Goal: Information Seeking & Learning: Learn about a topic

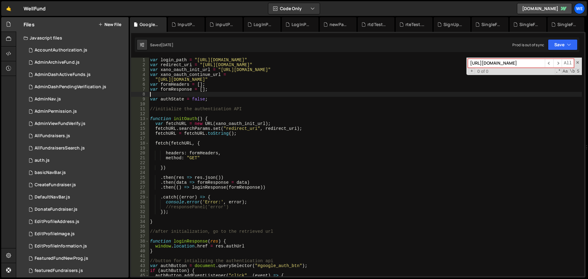
scroll to position [251, 0]
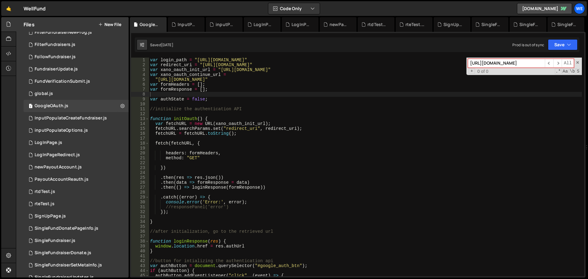
click at [503, 61] on input "[URL][DOMAIN_NAME]" at bounding box center [506, 63] width 77 height 9
click at [51, 93] on div "global.js" at bounding box center [44, 94] width 18 height 6
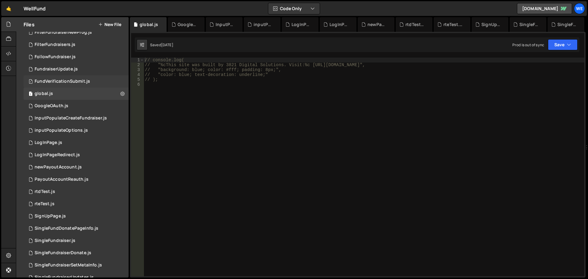
click at [63, 78] on div "1 FundVerificationSubmit.js 0" at bounding box center [76, 81] width 105 height 12
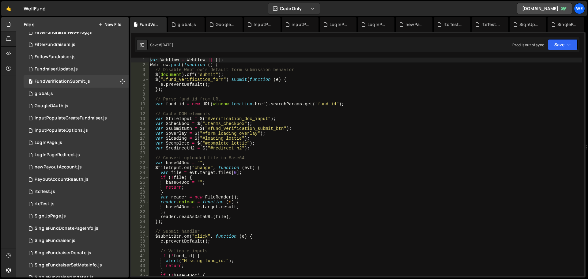
type textarea "var fund_id = new URL(window.location.href).searchParams.get("fund_id");"
click at [245, 105] on div "var Webflow = Webflow || [ ] ; Webflow . push ( function ( ) { // Disable Webfl…" at bounding box center [365, 172] width 433 height 229
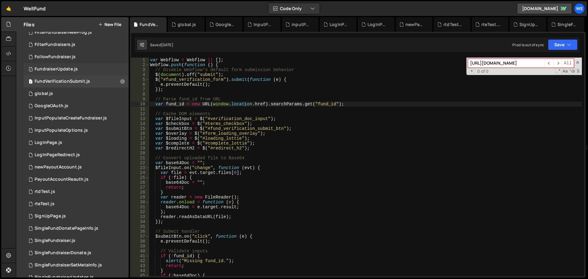
type input "[URL][DOMAIN_NAME]"
click at [75, 70] on div "FundraiserUpdate.js" at bounding box center [56, 69] width 43 height 6
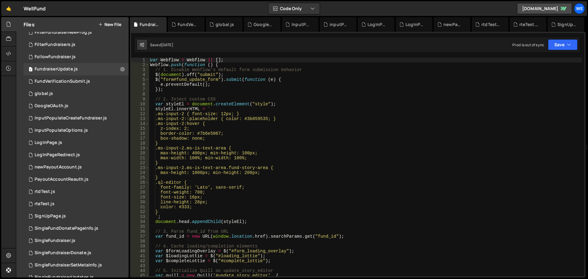
type textarea "border-color: #7b6e5067;"
click at [273, 131] on div "var Webflow = Webflow || [ ] ; Webflow . push ( function ( ) { // 1. Disable We…" at bounding box center [365, 172] width 433 height 229
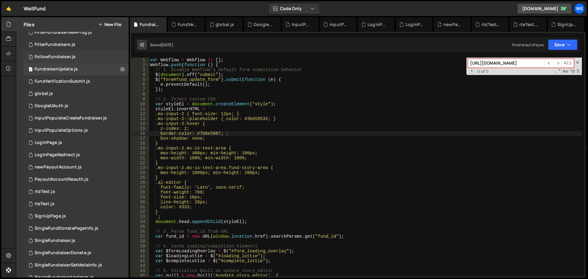
type input "[URL][DOMAIN_NAME]"
click at [74, 59] on div "FollowFundraiser.js" at bounding box center [55, 57] width 41 height 6
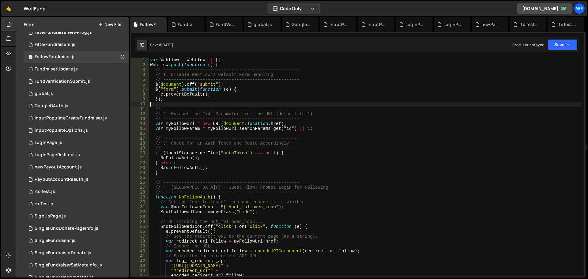
click at [267, 103] on div "var Webflow = Webflow || [ ] ; Webflow . push ( function ( ) { // -------------…" at bounding box center [365, 172] width 433 height 229
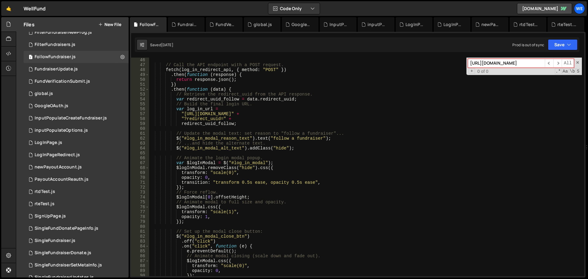
scroll to position [129, 0]
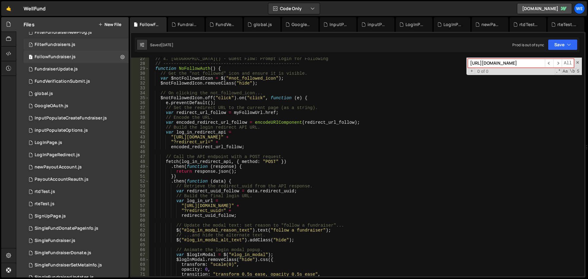
type input "[URL][DOMAIN_NAME]"
click at [48, 43] on div "FilterFundraisers.js" at bounding box center [55, 45] width 41 height 6
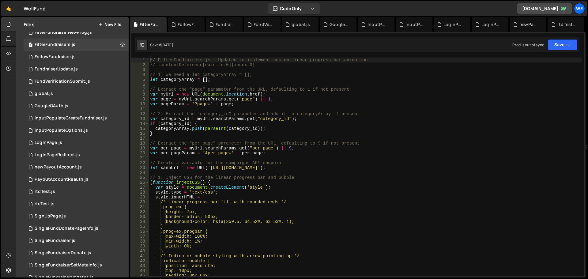
type textarea "var per_page = myUrl.searchParams.get("per_page") || 9;"
click at [233, 146] on div "// FilterFundraisers.js - Updated to implement custom linear progress bar anima…" at bounding box center [365, 172] width 433 height 229
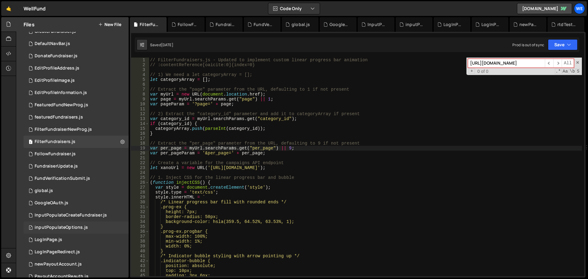
scroll to position [128, 0]
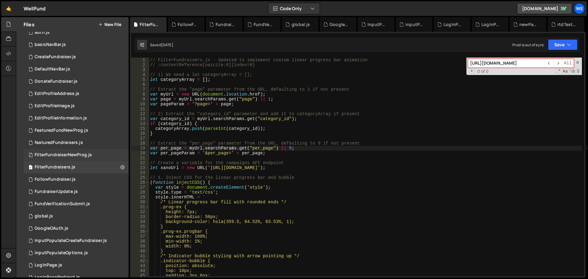
type input "[URL][DOMAIN_NAME]"
click at [57, 159] on div "1 FilterFundraiserNewProg.js 0" at bounding box center [76, 155] width 105 height 12
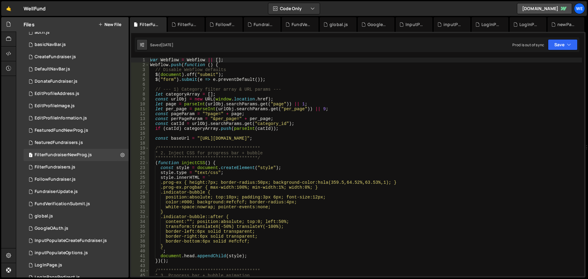
type textarea "const baseUrl = "[URL][DOMAIN_NAME]";"
click at [259, 137] on div "**********" at bounding box center [365, 172] width 433 height 229
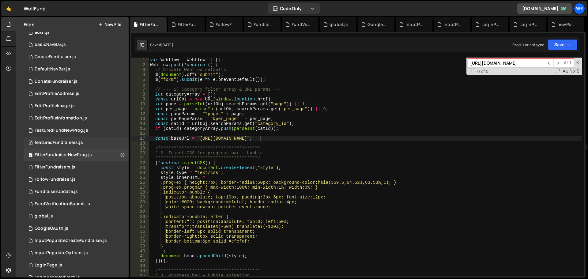
type input "[URL][DOMAIN_NAME]"
click at [35, 140] on div "1 featuredFundraisers.js 0" at bounding box center [76, 143] width 105 height 12
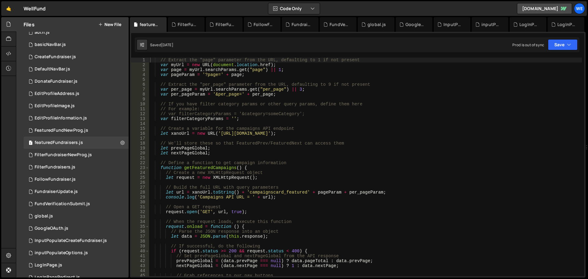
type textarea "let xanoUrl = new URL('[URL][DOMAIN_NAME]);"
click at [267, 134] on div "// Extract the "page" parameter from the URL, defaulting to 1 if not present va…" at bounding box center [365, 172] width 433 height 229
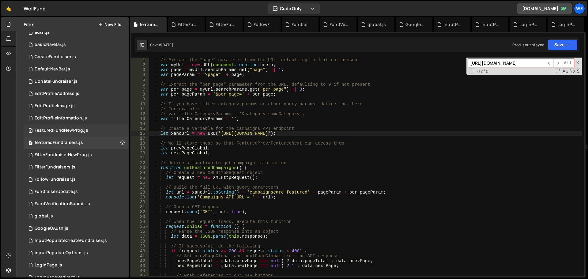
type input "[URL][DOMAIN_NAME]"
click at [60, 132] on div "FeaturedFundNewProg.js" at bounding box center [62, 131] width 54 height 6
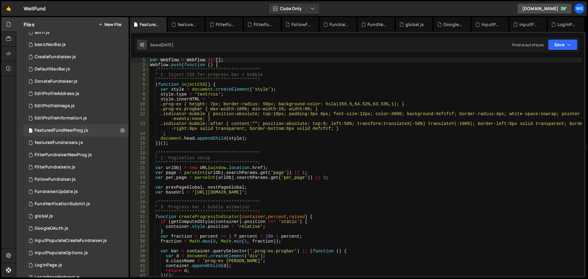
type textarea "document.head.appendChild(style);"
click at [318, 138] on div "**********" at bounding box center [365, 172] width 433 height 229
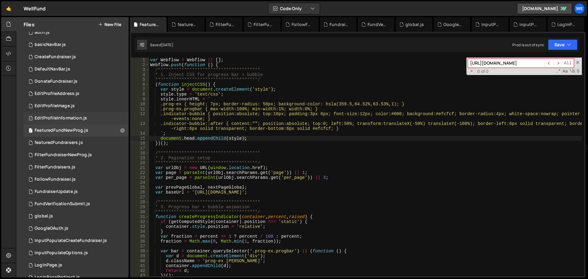
type input "[URL][DOMAIN_NAME]"
click at [57, 119] on div "EditProfileInformation.js" at bounding box center [61, 119] width 52 height 6
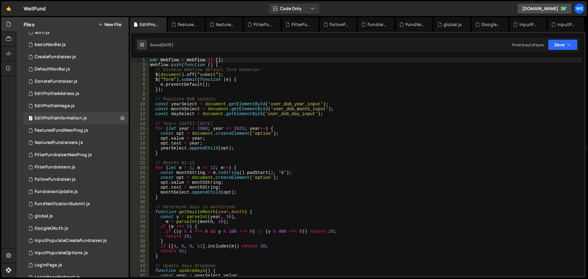
type textarea "}"
click at [251, 152] on div "var Webflow = Webflow || [ ] ; Webflow . push ( function ( ) { // Disable Webfl…" at bounding box center [365, 172] width 433 height 229
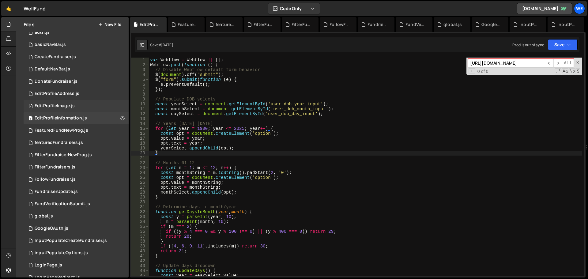
type input "[URL][DOMAIN_NAME]"
click at [43, 107] on div "EditProfileImage.js" at bounding box center [55, 106] width 40 height 6
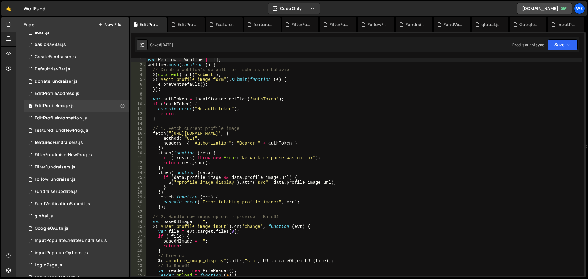
type textarea "})"
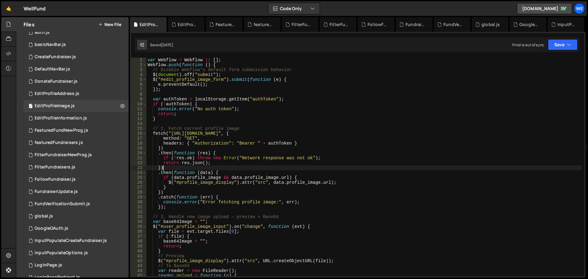
click at [384, 166] on div "var Webflow = Webflow || [ ] ; Webflow . push ( function ( ) { // Disable Webfl…" at bounding box center [364, 172] width 436 height 229
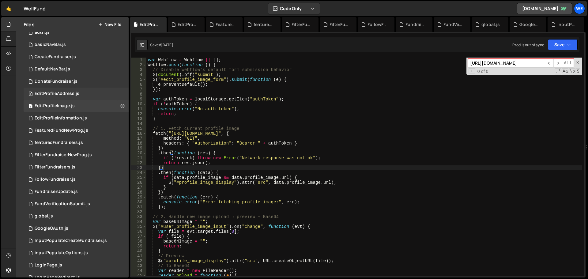
type input "[URL][DOMAIN_NAME]"
click at [61, 92] on div "EditProfileAddress.js" at bounding box center [57, 94] width 45 height 6
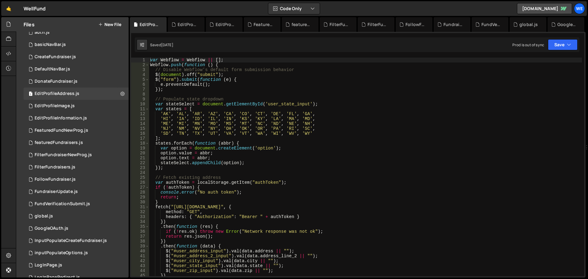
type textarea "'HI', 'IA', 'ID', 'IL', 'IN', '[GEOGRAPHIC_DATA]', '[GEOGRAPHIC_DATA]', 'LA', '…"
click at [308, 118] on div "var Webflow = Webflow || [ ] ; Webflow . push ( function ( ) { // Disable Webfl…" at bounding box center [365, 172] width 433 height 229
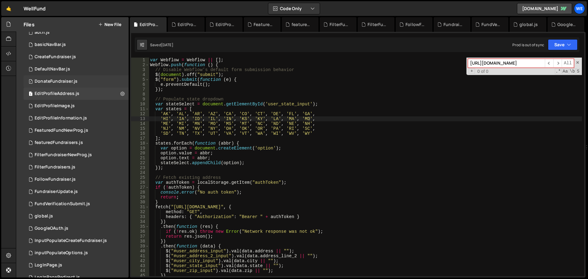
type input "[URL][DOMAIN_NAME]"
click at [73, 84] on div "1 DonateFundraiser.js 0" at bounding box center [76, 81] width 105 height 12
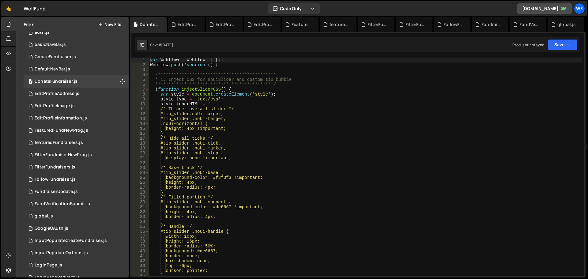
type textarea "#tip_slider .noUi-tick,"
click at [262, 144] on div "**********" at bounding box center [365, 172] width 433 height 229
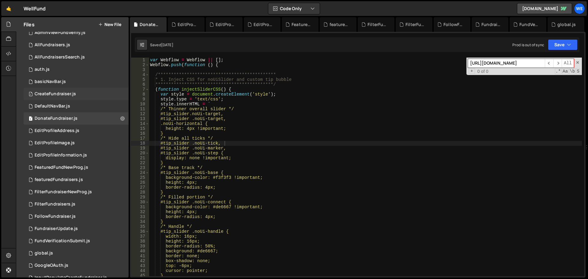
scroll to position [67, 0]
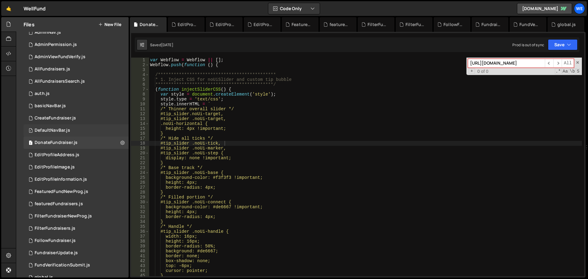
type input "[URL][DOMAIN_NAME]"
click at [58, 133] on div "1 DefaultNavBar.js 0" at bounding box center [76, 130] width 105 height 12
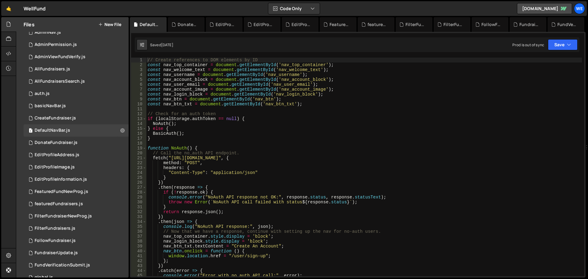
type textarea "// Call the no_auth API endpoint."
click at [340, 154] on div "// Create references to DOM elements by ID const nav_top_container = document .…" at bounding box center [364, 172] width 436 height 229
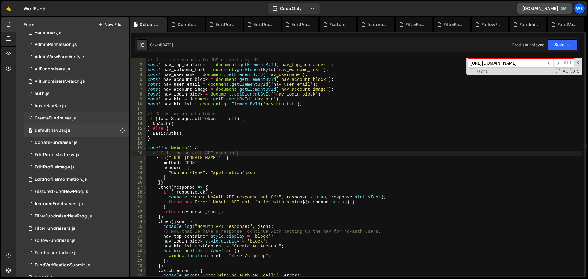
type input "[URL][DOMAIN_NAME]"
click at [56, 114] on div "1 CreateFundraiser.js 0" at bounding box center [76, 118] width 105 height 12
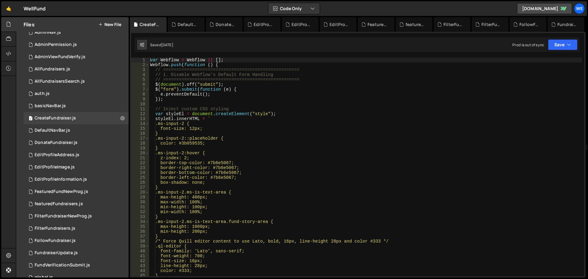
type textarea ".ms-input-2:hover {"
click at [269, 153] on div "var Webflow = Webflow || [ ] ; Webflow . push ( function ( ) { // =============…" at bounding box center [365, 172] width 433 height 229
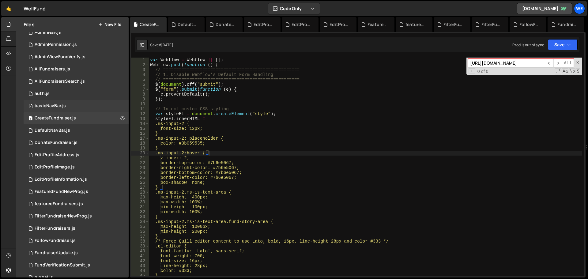
type input "[URL][DOMAIN_NAME]"
click at [51, 105] on div "basicNavBar.js" at bounding box center [50, 106] width 31 height 6
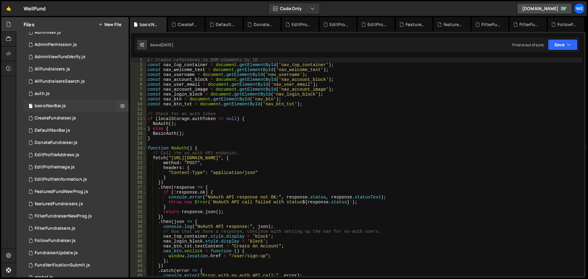
type textarea "// Call the no_auth API endpoint."
click at [339, 154] on div "// Create references to DOM elements by ID const nav_top_container = document .…" at bounding box center [364, 172] width 436 height 229
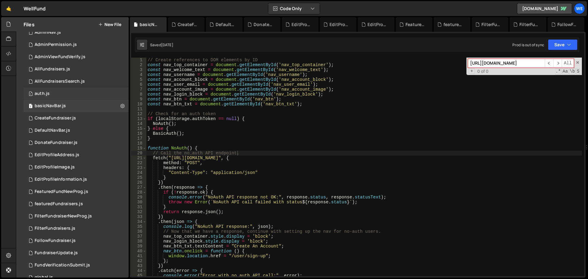
type input "[URL][DOMAIN_NAME]"
click at [55, 88] on div "1 auth.js 0" at bounding box center [76, 94] width 105 height 12
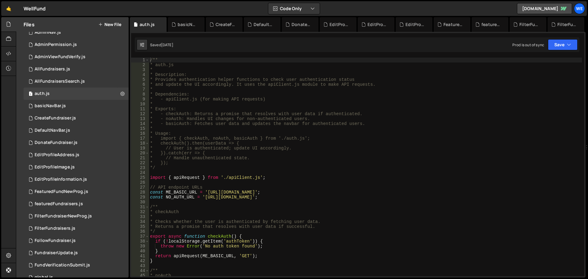
type textarea "* // Handle unauthenticated state."
click at [363, 156] on div "/** * auth.js * * Description: * Provides authentication helper functions to ch…" at bounding box center [365, 172] width 433 height 229
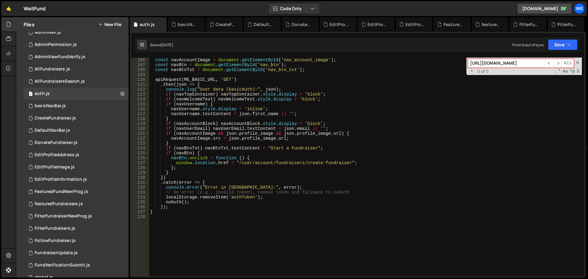
scroll to position [552, 0]
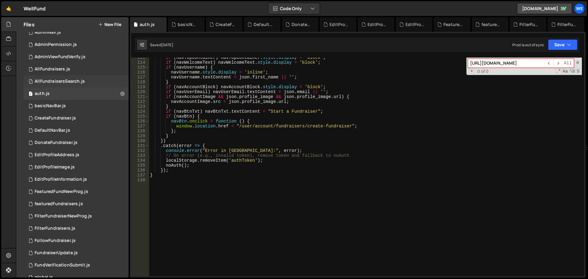
type input "[URL][DOMAIN_NAME]"
click at [43, 87] on div "1 AllFundraisersSearch.js 0" at bounding box center [76, 81] width 105 height 12
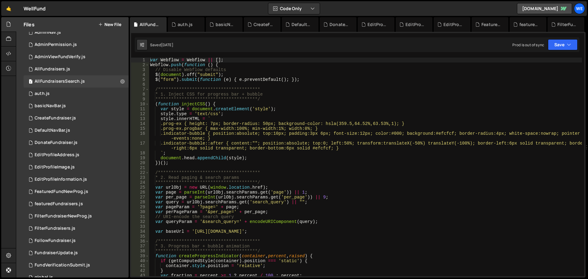
type textarea ".indicator-bubble { position:absolute; top:10px; padding:3px 6px; font-size:12p…"
click at [417, 139] on div "**********" at bounding box center [365, 172] width 433 height 229
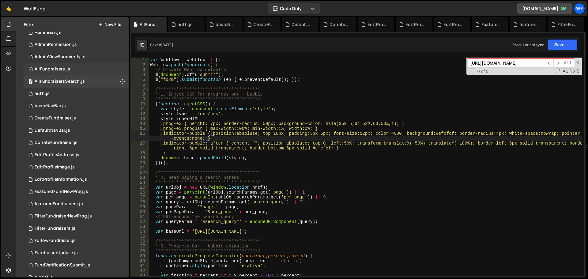
type input "[URL][DOMAIN_NAME]"
click at [76, 71] on div "1 AllFundraisers.js 0" at bounding box center [76, 69] width 105 height 12
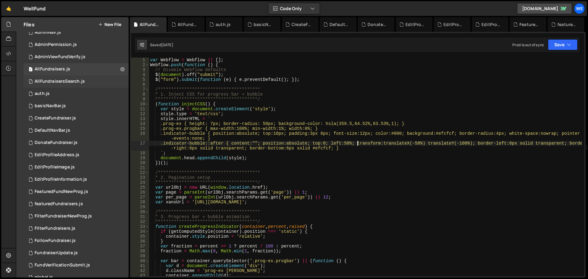
click at [358, 146] on div "**********" at bounding box center [365, 172] width 433 height 229
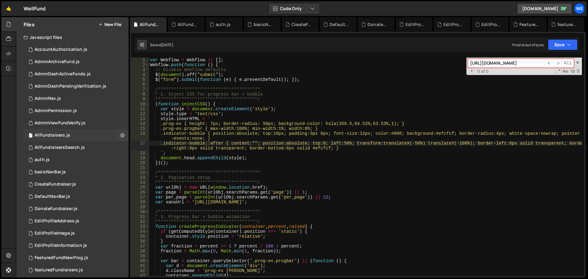
scroll to position [0, 0]
type input "[URL][DOMAIN_NAME]"
click at [59, 124] on div "AdminViewFundVerify.js" at bounding box center [60, 124] width 51 height 6
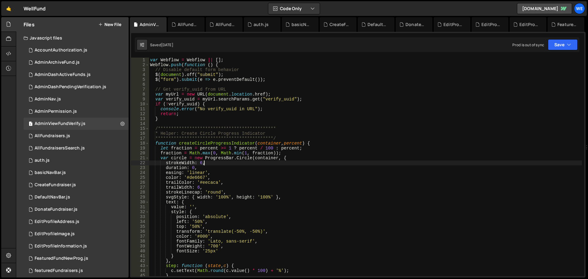
click at [270, 161] on div "**********" at bounding box center [365, 172] width 433 height 229
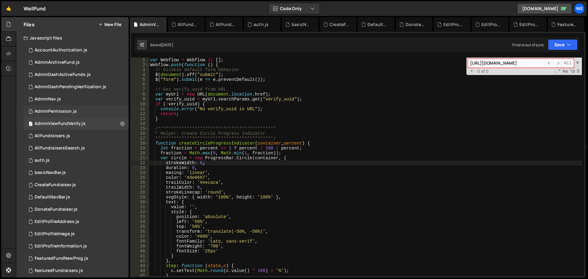
type input "[URL][DOMAIN_NAME]"
click at [36, 108] on div "1 AdminPermission.js 0" at bounding box center [76, 111] width 105 height 12
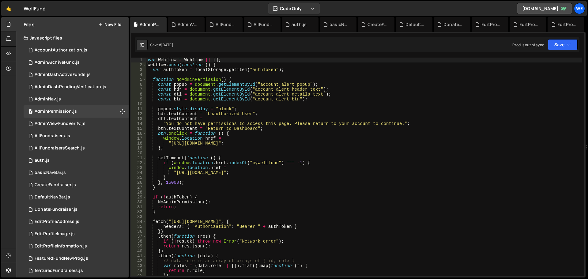
type textarea ""You do not have permissions to access this page. Please return to your account…"
click at [261, 123] on div "var Webflow = Webflow || [ ] ; Webflow . push ( function ( ) { var authToken = …" at bounding box center [364, 172] width 436 height 229
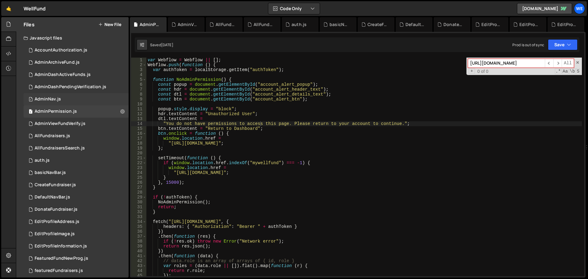
type input "[URL][DOMAIN_NAME]"
click at [61, 97] on div "1 AdminNav.js 0" at bounding box center [76, 99] width 105 height 12
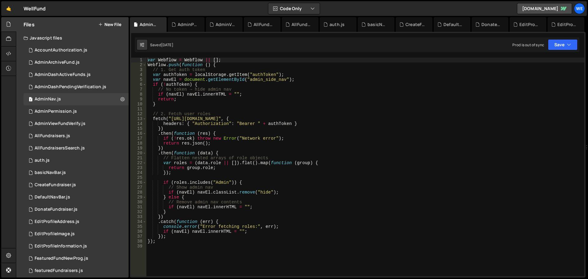
type textarea "if (roles.includes("Admin")) {"
click at [382, 180] on div "var Webflow = Webflow || [ ] ; Webflow . push ( function ( ) { // 1. Get auth t…" at bounding box center [365, 172] width 438 height 229
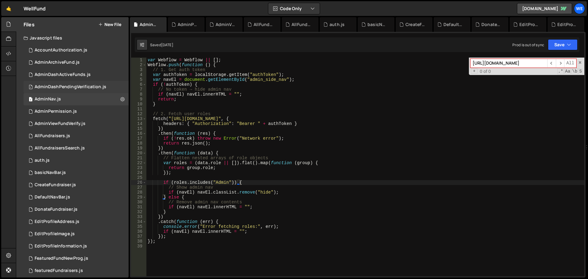
type input "[URL][DOMAIN_NAME]"
click at [62, 87] on div "AdminDashPendingVerification.js" at bounding box center [71, 87] width 72 height 6
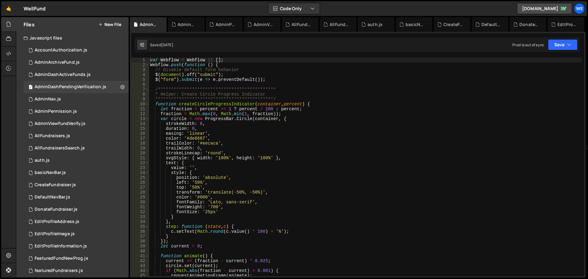
type textarea "strokeWidth: 6,"
click at [342, 123] on div "**********" at bounding box center [365, 172] width 433 height 229
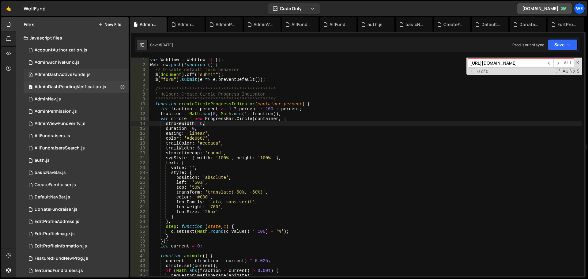
type input "[URL][DOMAIN_NAME]"
click at [47, 77] on div "AdminDashActiveFunds.js" at bounding box center [63, 75] width 56 height 6
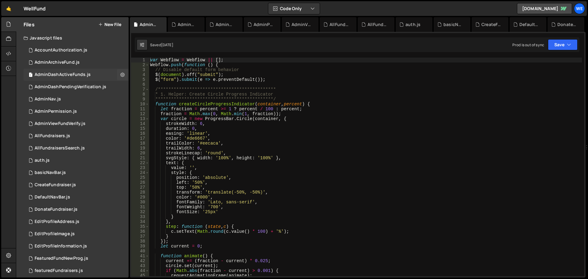
type textarea "strokeWidth: 6,"
click at [307, 123] on div "**********" at bounding box center [365, 172] width 433 height 229
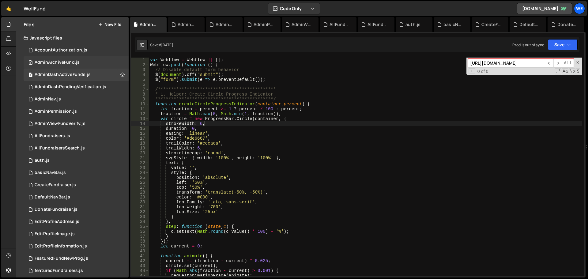
type input "[URL][DOMAIN_NAME]"
click at [52, 63] on div "AdminArchiveFund.js" at bounding box center [57, 63] width 45 height 6
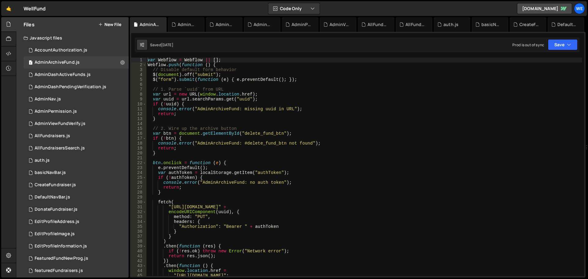
type textarea "btn.onclick = function (e) {"
click at [310, 164] on div "var Webflow = Webflow || [ ] ; Webflow . push ( function ( ) { // Disable defau…" at bounding box center [364, 172] width 436 height 229
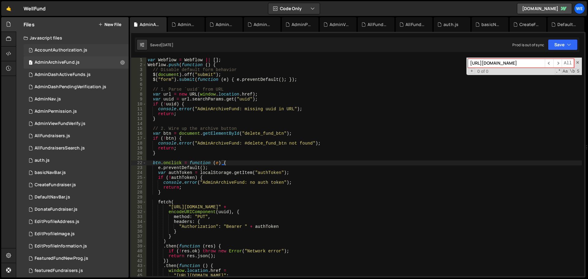
type input "[URL][DOMAIN_NAME]"
click at [71, 54] on div "1 AccountAuthorization.js 0" at bounding box center [76, 50] width 105 height 12
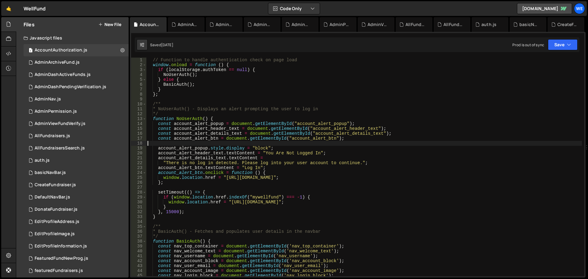
click at [286, 141] on div "// Function to handle authentication check on page load window . onload = funct…" at bounding box center [364, 172] width 436 height 229
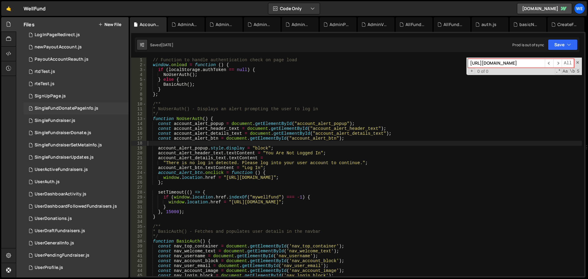
scroll to position [373, 0]
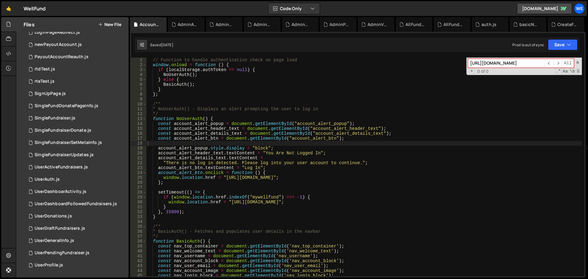
type input "[URL][DOMAIN_NAME]"
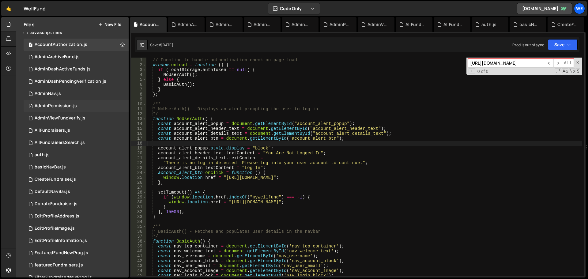
scroll to position [0, 0]
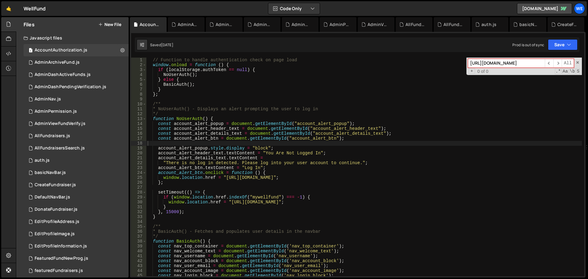
type textarea "const account_alert_btn = document.getElementById("account_alert_btn");"
click at [346, 139] on div "// Function to handle authentication check on page load window . onload = funct…" at bounding box center [364, 172] width 436 height 229
